Goal: Task Accomplishment & Management: Manage account settings

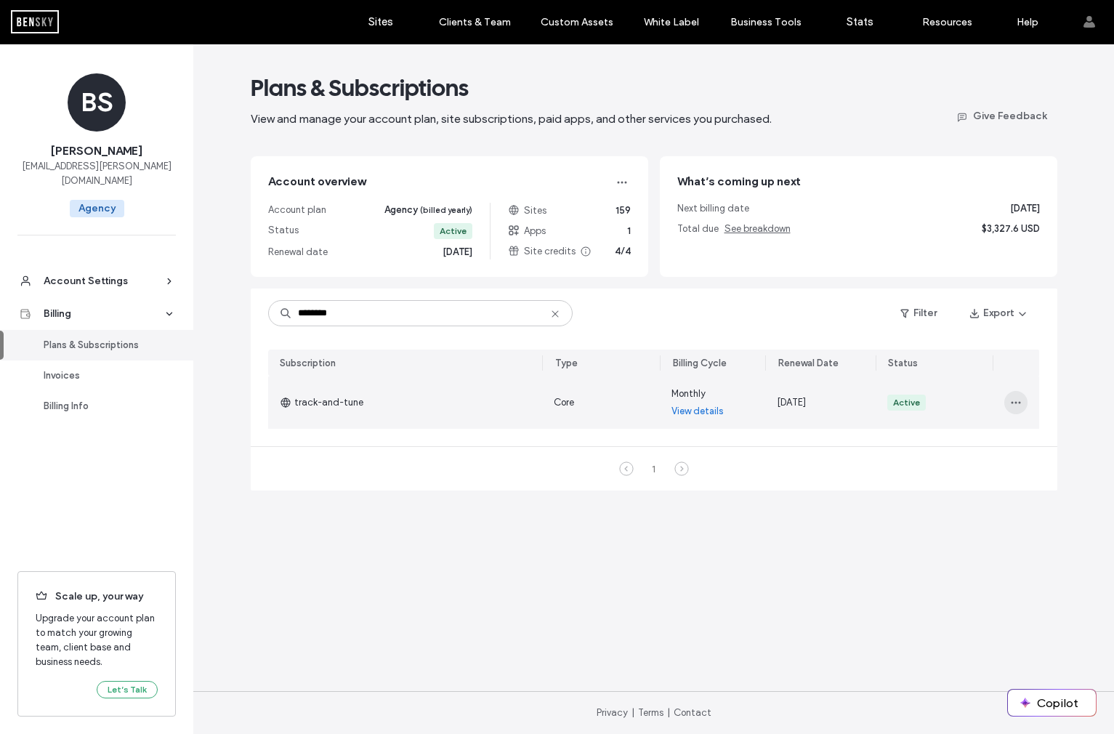
click at [1012, 403] on icon "button" at bounding box center [1016, 403] width 12 height 12
click at [956, 465] on span "Turn Off Auto Renew" at bounding box center [954, 468] width 88 height 15
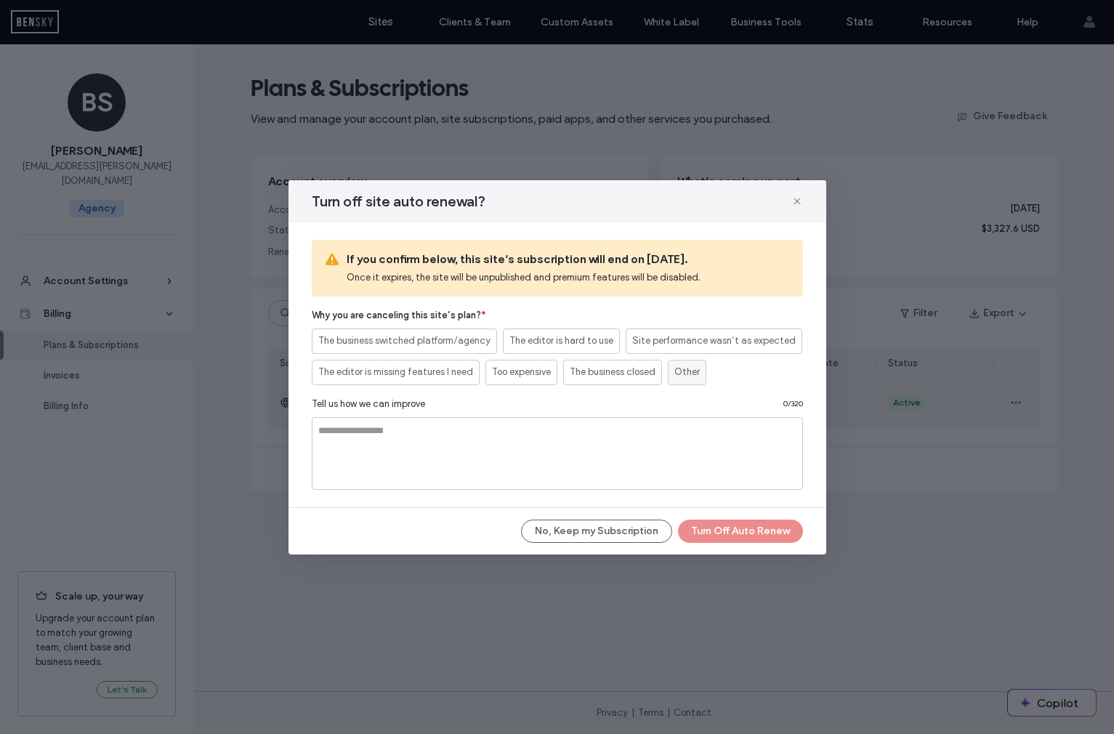
click at [694, 374] on span "Other" at bounding box center [686, 372] width 25 height 15
click at [743, 532] on button "Turn Off Auto Renew" at bounding box center [740, 531] width 125 height 23
